Goal: Find specific page/section: Find specific page/section

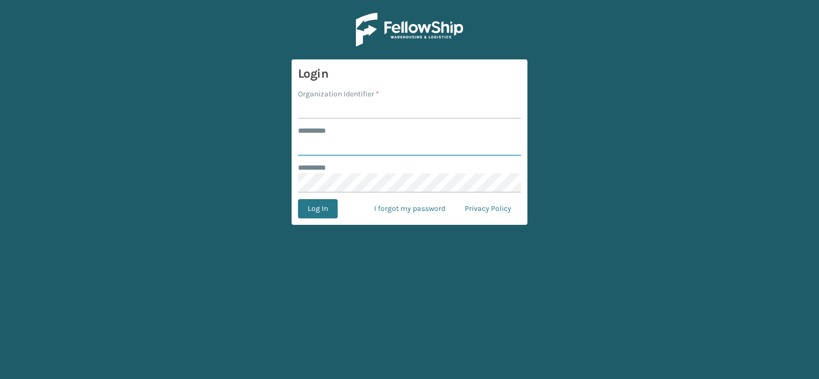
type input "***"
click at [346, 111] on input "Organization Identifier *" at bounding box center [409, 109] width 223 height 19
type input "LIFESTYLE"
click at [329, 210] on button "Log In" at bounding box center [318, 208] width 40 height 19
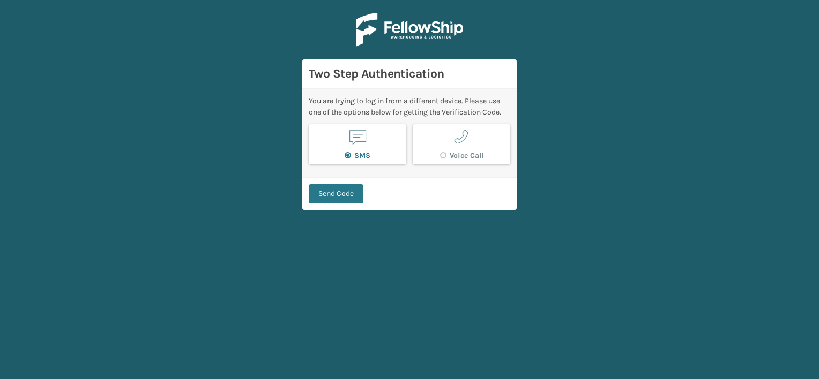
click at [346, 144] on button "SMS" at bounding box center [357, 144] width 97 height 40
click at [344, 192] on button "Send Code" at bounding box center [336, 193] width 55 height 19
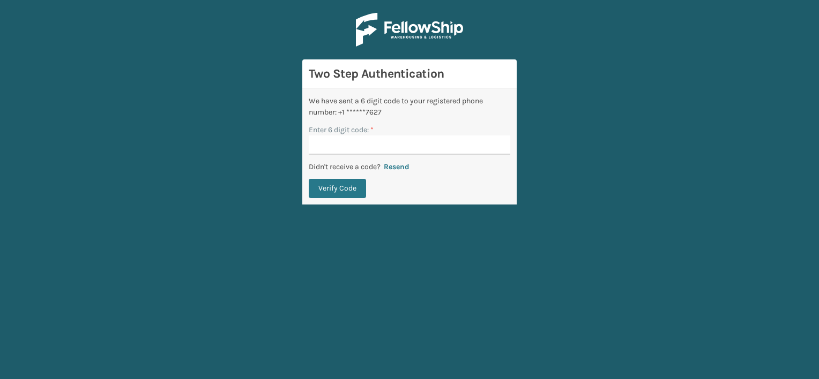
click at [392, 148] on input "Enter 6 digit code: *" at bounding box center [409, 145] width 201 height 19
type input "878026"
click at [347, 190] on button "Verify Code" at bounding box center [337, 188] width 57 height 19
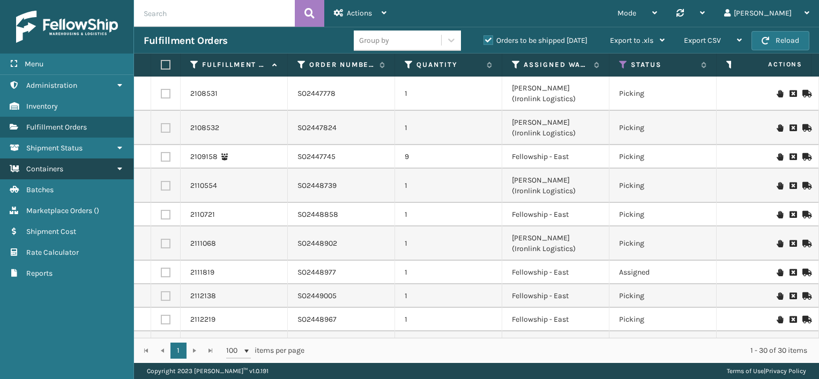
click at [64, 172] on link "Containers" at bounding box center [66, 169] width 133 height 21
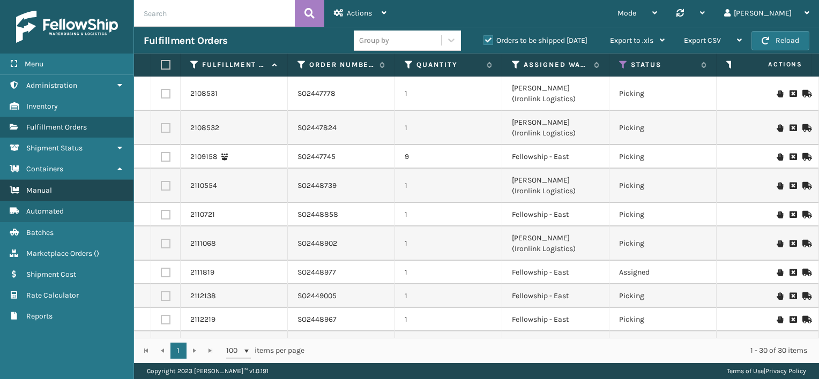
click at [66, 193] on link "Manual" at bounding box center [66, 190] width 133 height 21
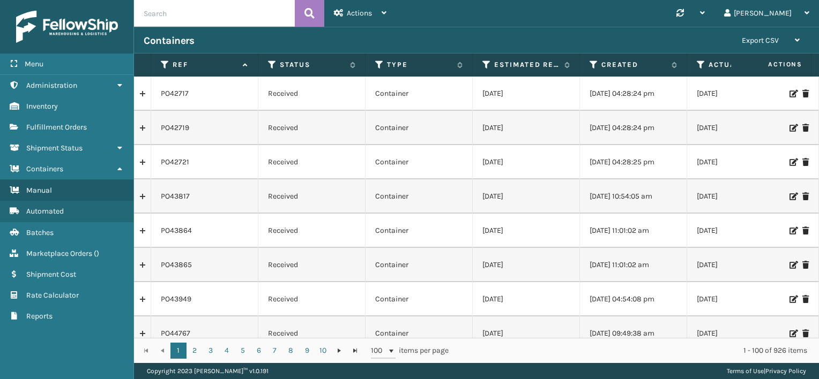
paste input "PO50846"
type input "PO50846"
click at [310, 11] on icon at bounding box center [309, 13] width 10 height 16
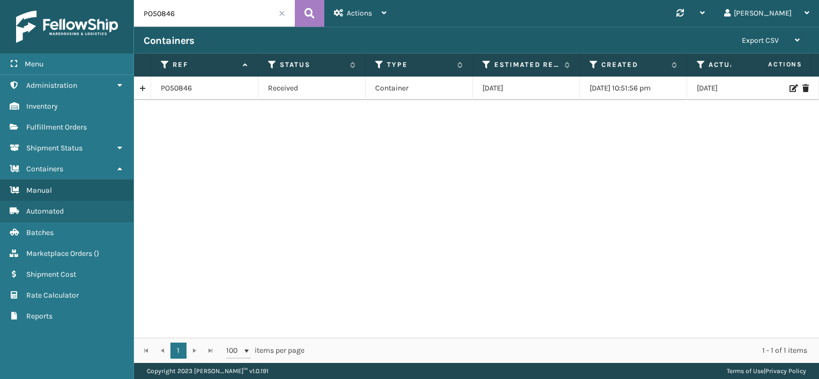
click at [282, 15] on span at bounding box center [282, 13] width 6 height 6
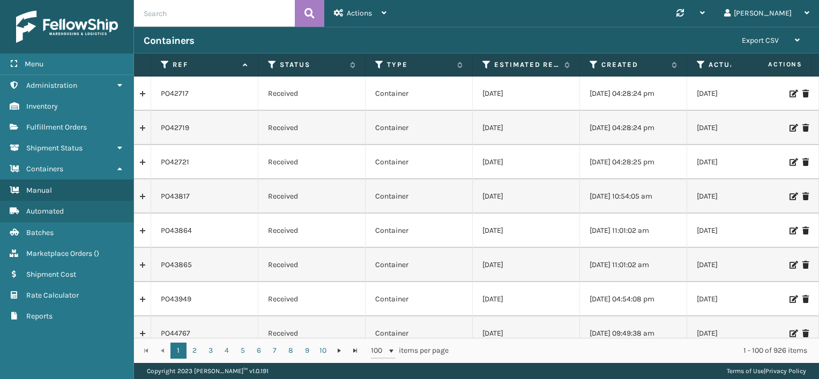
paste input "PO50937"
click at [313, 18] on icon at bounding box center [309, 13] width 10 height 16
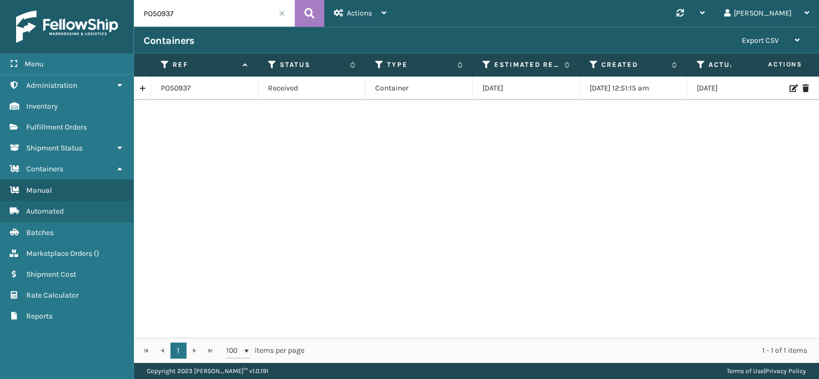
click at [154, 14] on input "PO50937" at bounding box center [214, 13] width 161 height 27
paste input "881"
type input "PO50881"
click at [307, 12] on icon at bounding box center [309, 13] width 10 height 16
